Goal: Register for event/course

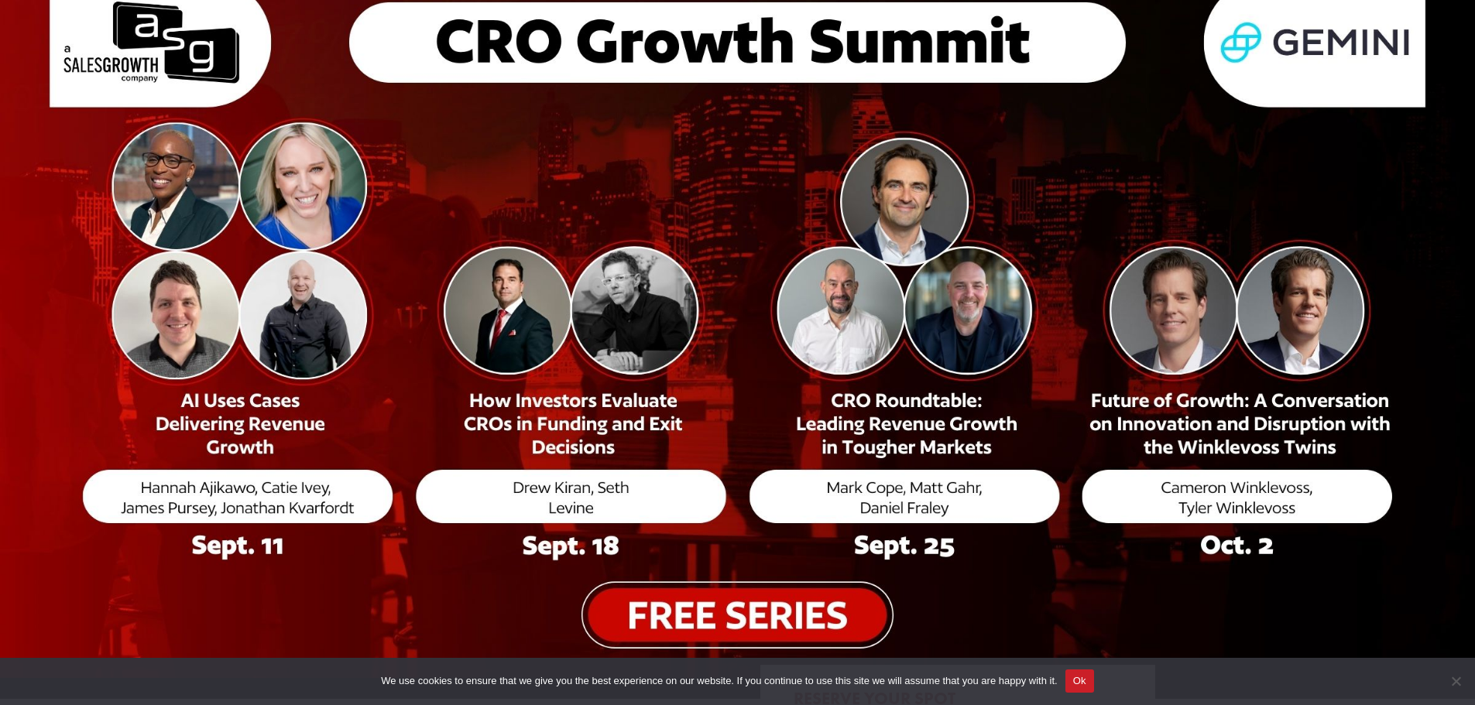
scroll to position [217, 0]
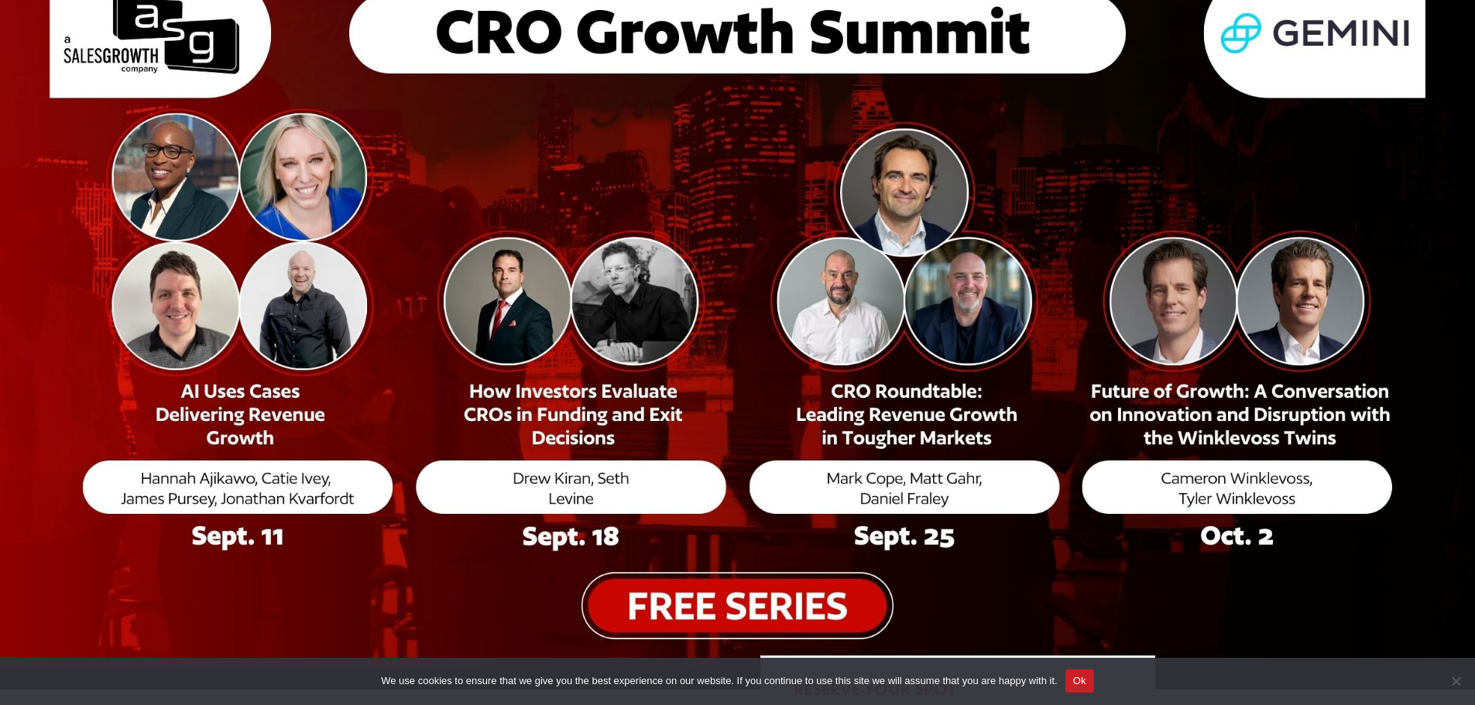
click at [746, 614] on img at bounding box center [737, 283] width 1475 height 772
click at [1077, 684] on button "Ok" at bounding box center [1079, 681] width 29 height 23
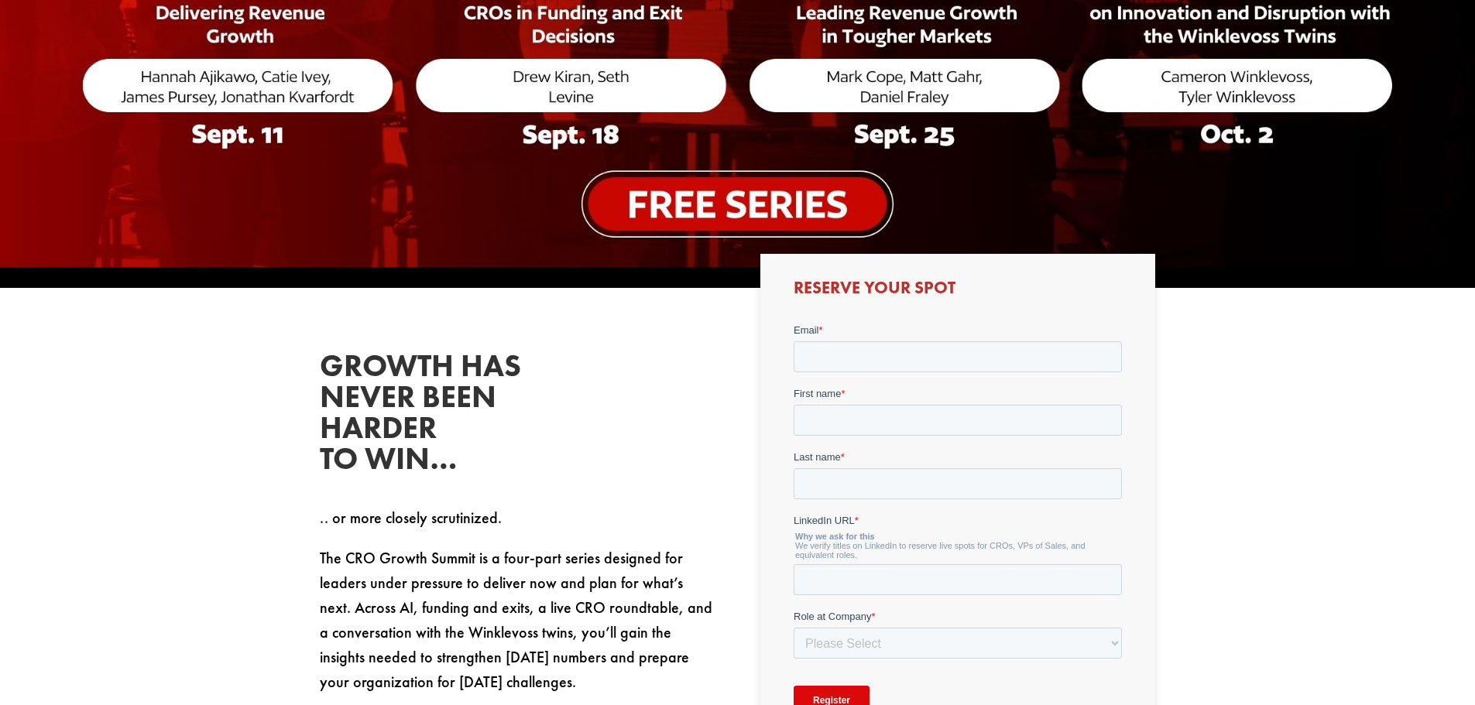
scroll to position [619, 0]
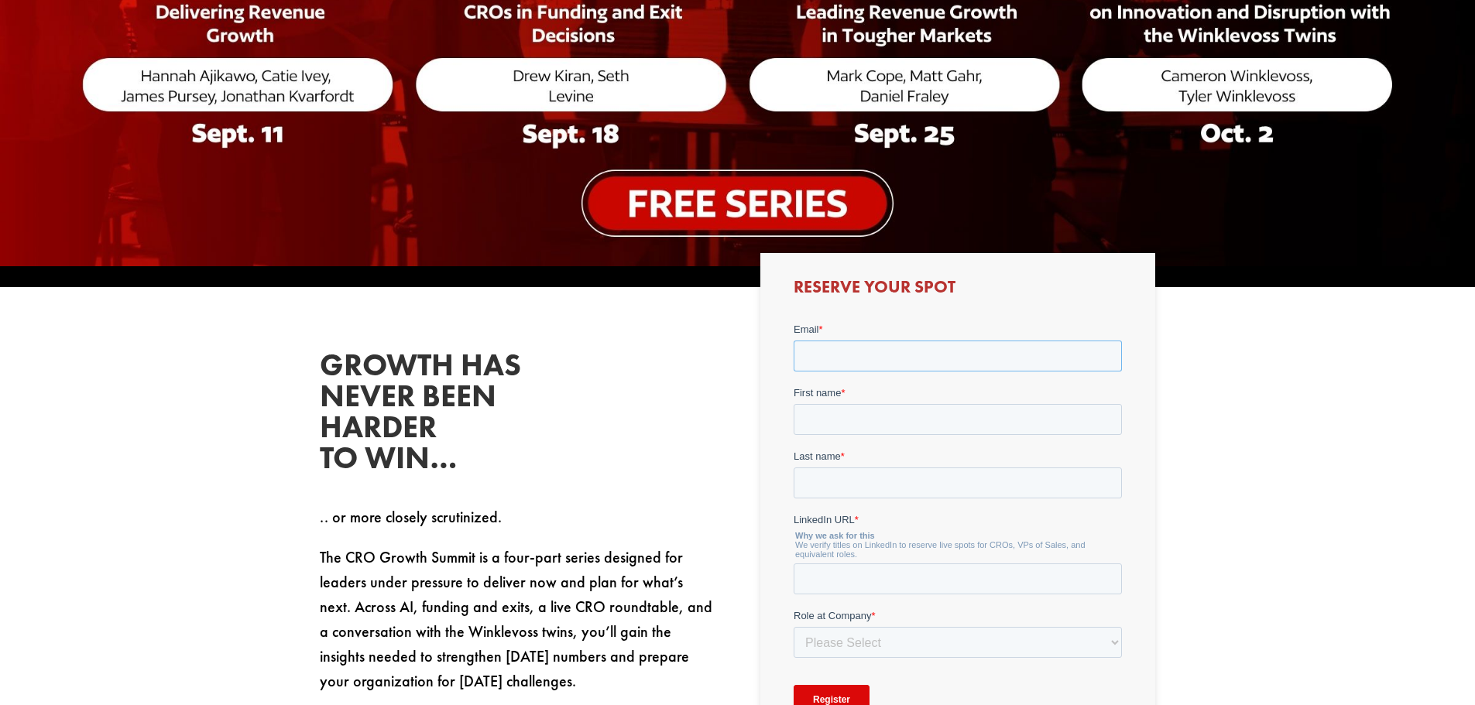
click at [1017, 363] on input "Email *" at bounding box center [958, 356] width 328 height 31
type input "[PERSON_NAME][EMAIL_ADDRESS][PERSON_NAME][DOMAIN_NAME]"
click at [993, 423] on input "First name *" at bounding box center [958, 419] width 328 height 31
type input "[PERSON_NAME]"
click at [935, 496] on input "Last name *" at bounding box center [958, 483] width 328 height 31
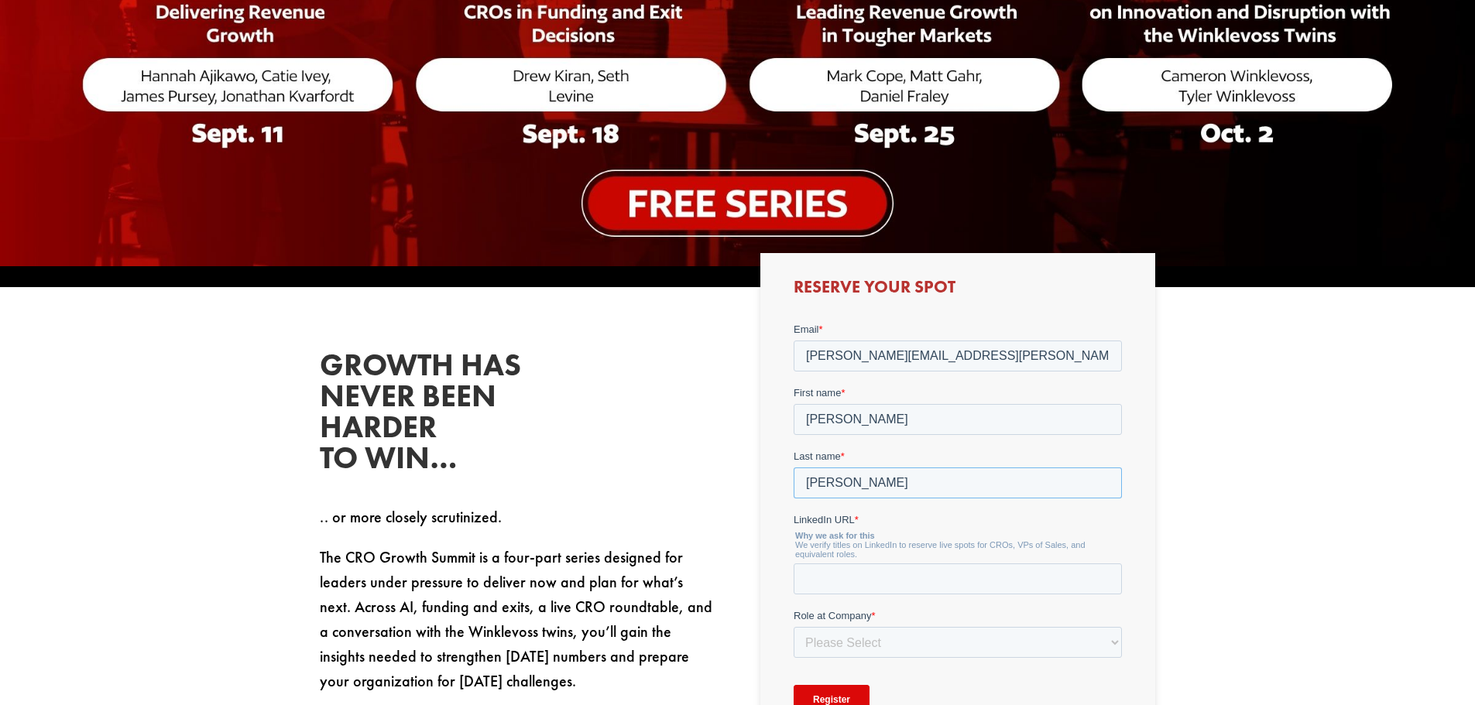
type input "[PERSON_NAME]"
click at [869, 576] on input "LinkedIn URL *" at bounding box center [958, 579] width 328 height 31
click at [1110, 642] on select "Please Select C-Level (CRO, CSO, etc) Senior Leadership (VP of Sales, VP of Ena…" at bounding box center [958, 656] width 328 height 31
select select "Director/Manager (Sales Director, Regional Sales Manager, etc)"
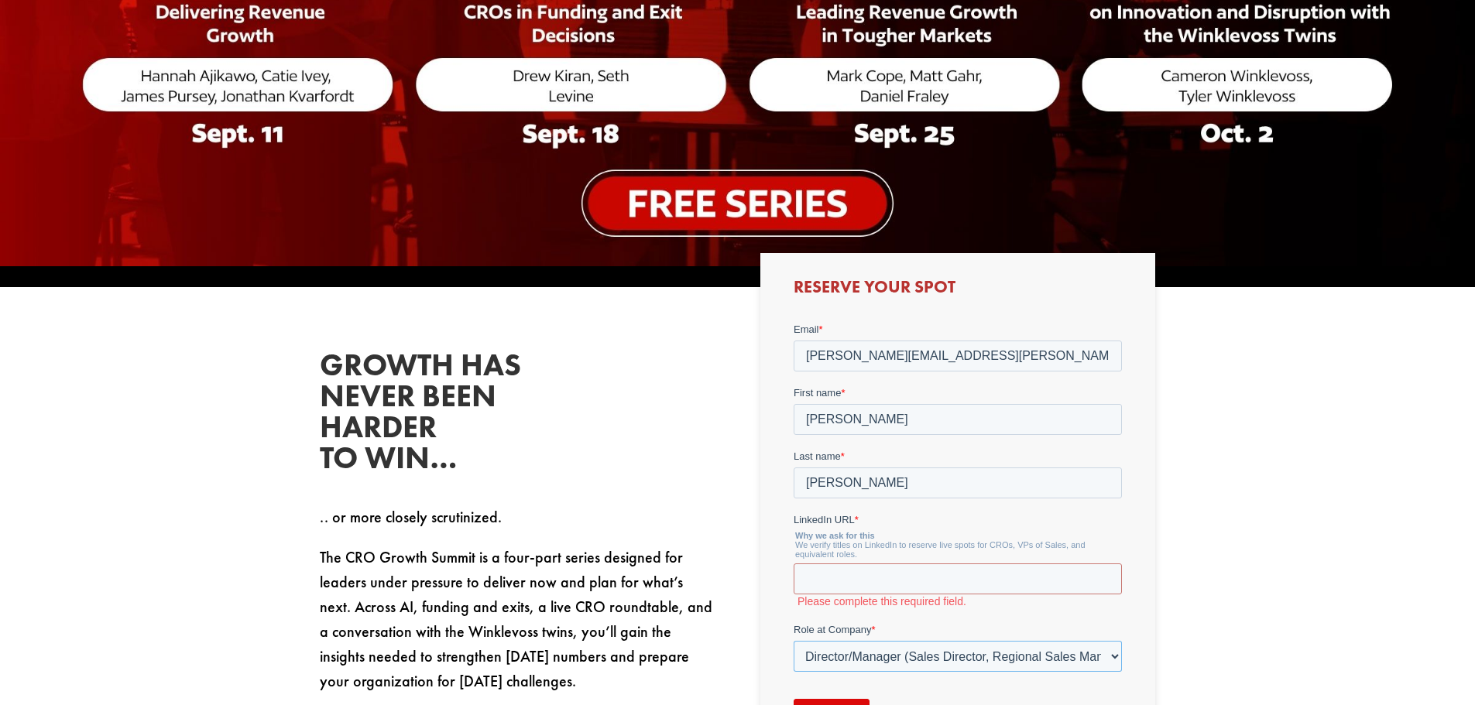
click at [794, 641] on select "Please Select C-Level (CRO, CSO, etc) Senior Leadership (VP of Sales, VP of Ena…" at bounding box center [958, 656] width 328 height 31
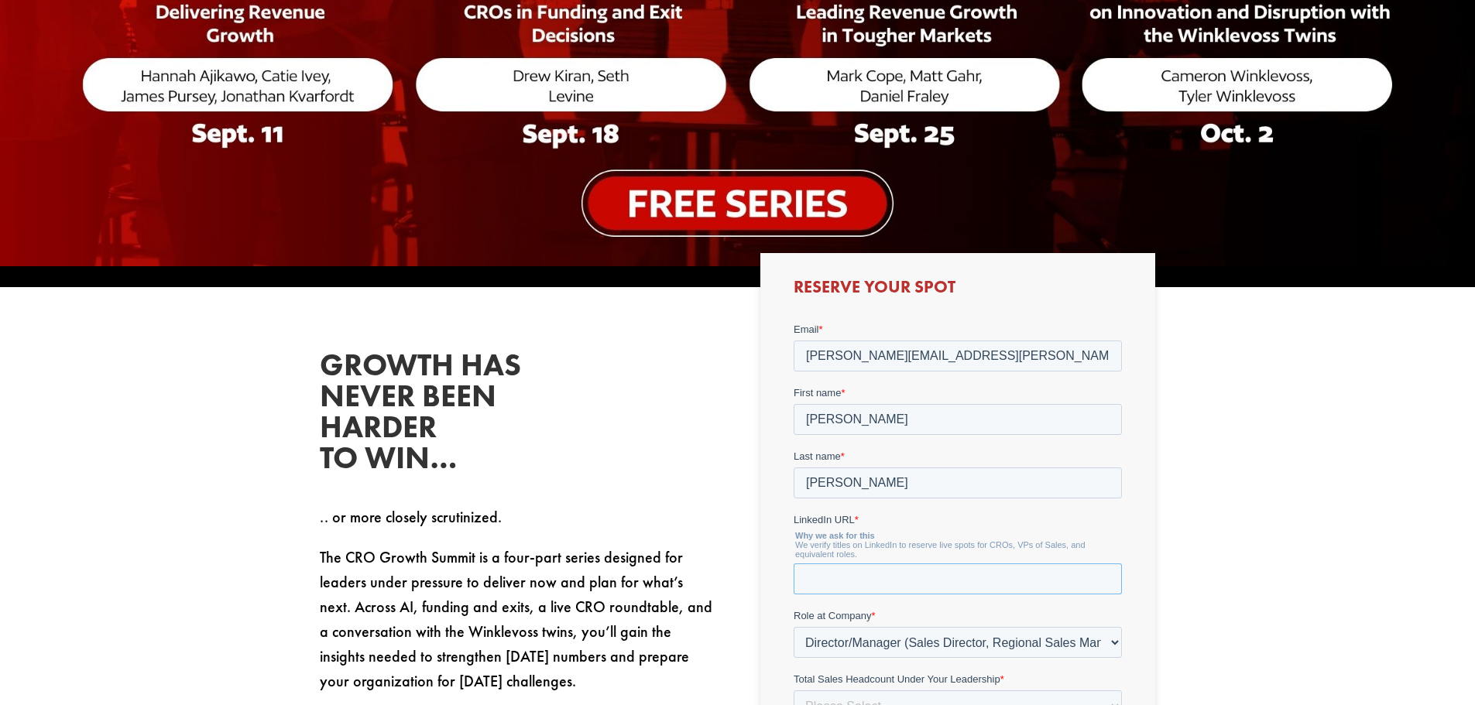
click at [847, 580] on input "LinkedIn URL *" at bounding box center [958, 579] width 328 height 31
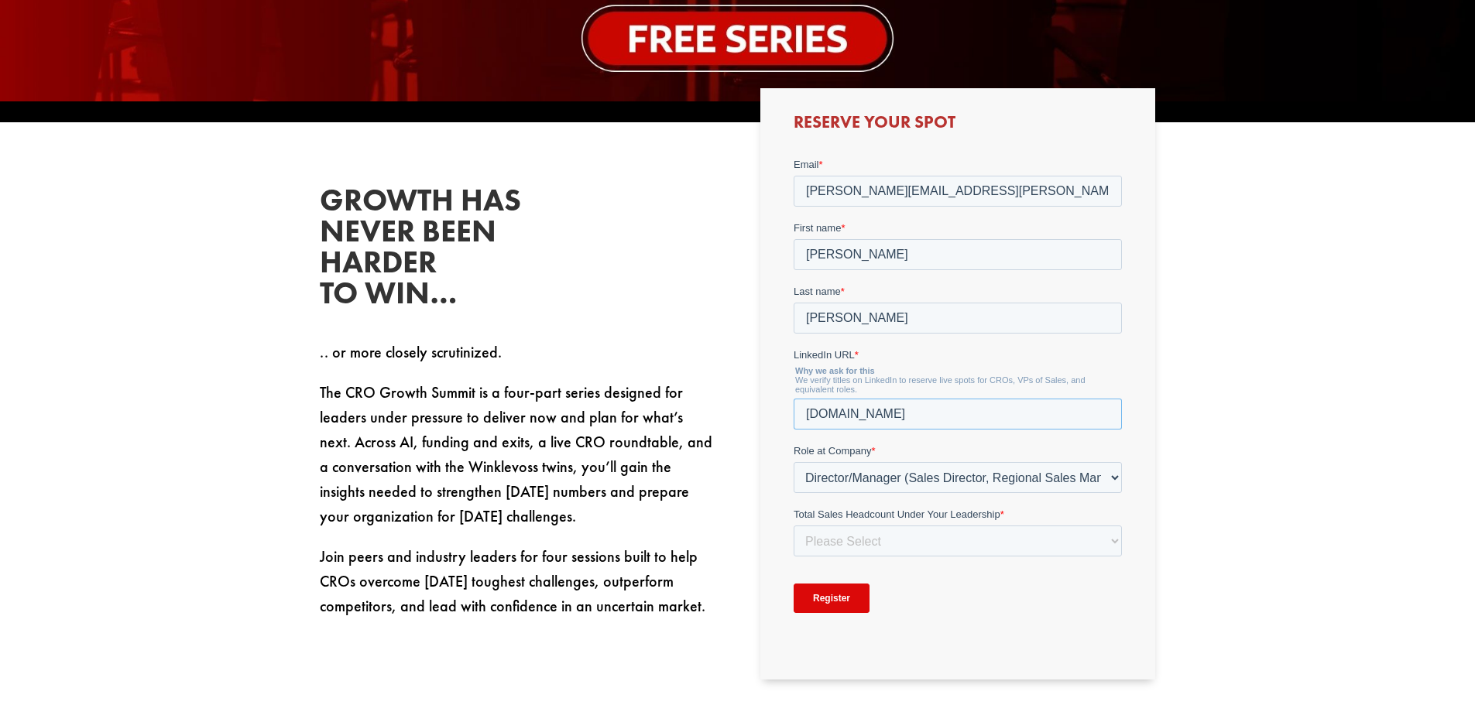
scroll to position [836, 0]
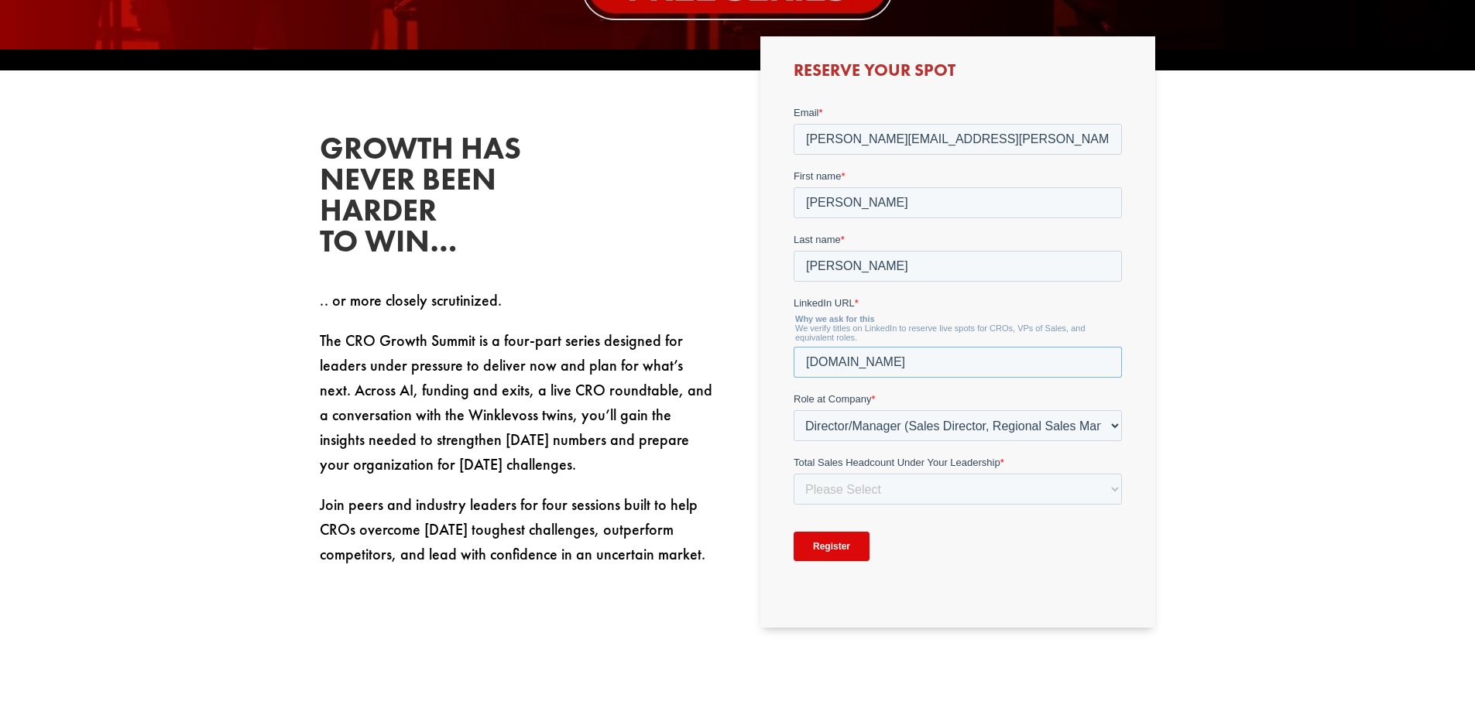
type input "[DOMAIN_NAME]"
click at [1113, 488] on select "Please Select Just Me 1-9 [PHONE_NUMBER] [PHONE_NUMBER]+" at bounding box center [958, 489] width 328 height 31
select select "1-9"
click at [794, 474] on select "Please Select Just Me 1-9 [PHONE_NUMBER] [PHONE_NUMBER]+" at bounding box center [958, 489] width 328 height 31
click at [825, 542] on input "Register" at bounding box center [832, 546] width 76 height 29
